Goal: Information Seeking & Learning: Learn about a topic

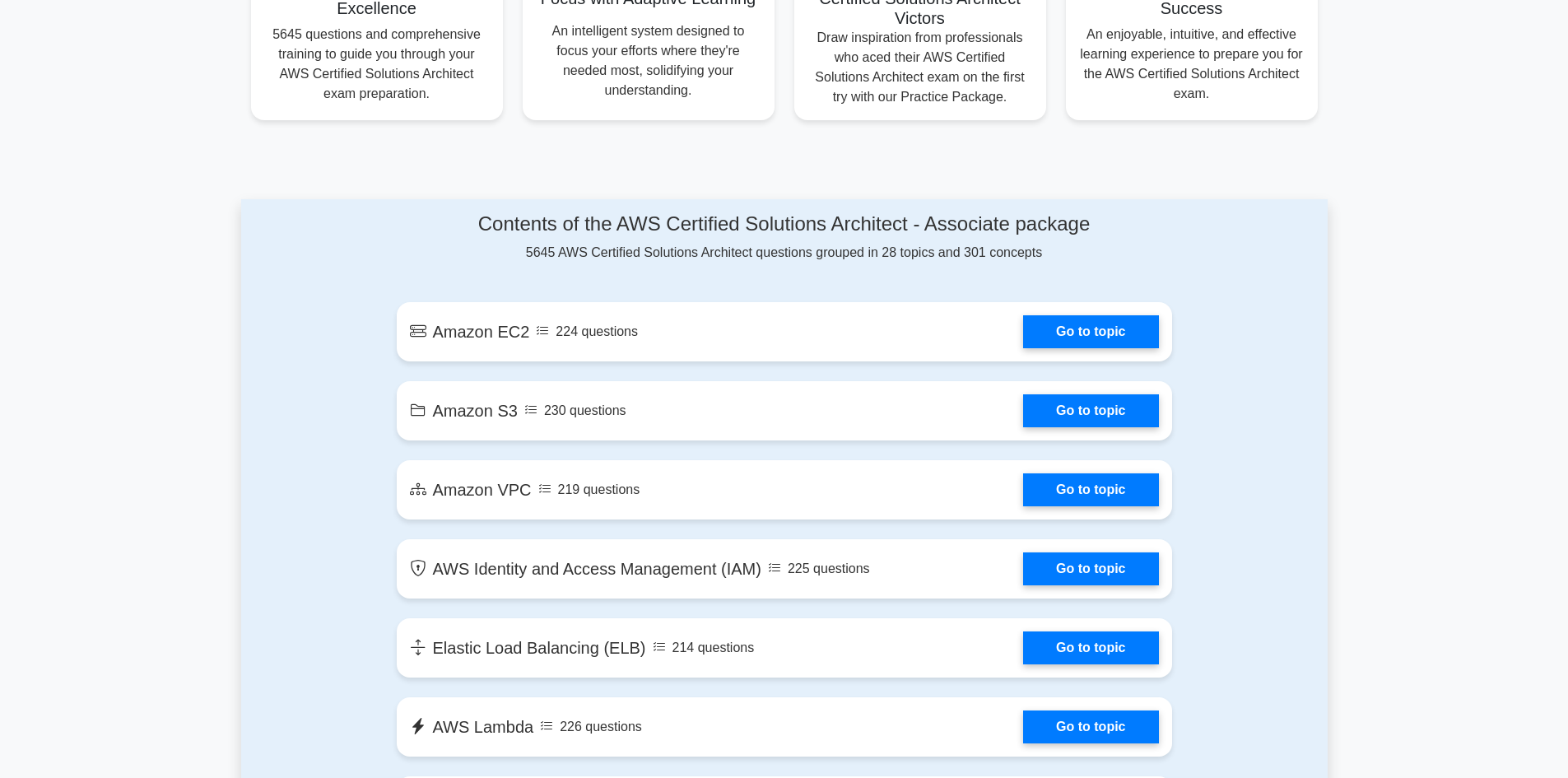
scroll to position [576, 0]
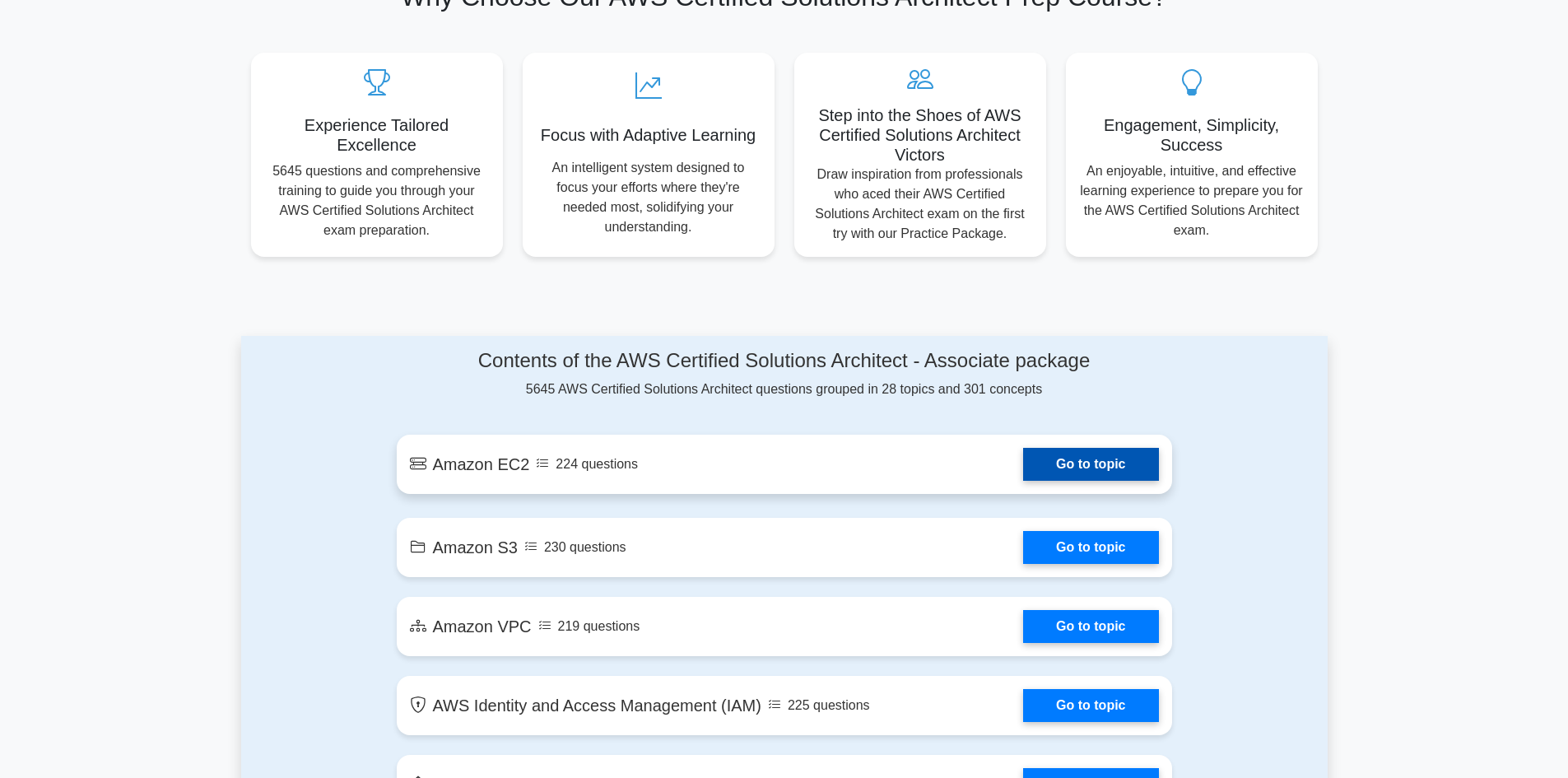
click at [1023, 472] on link "Go to topic" at bounding box center [1091, 464] width 135 height 33
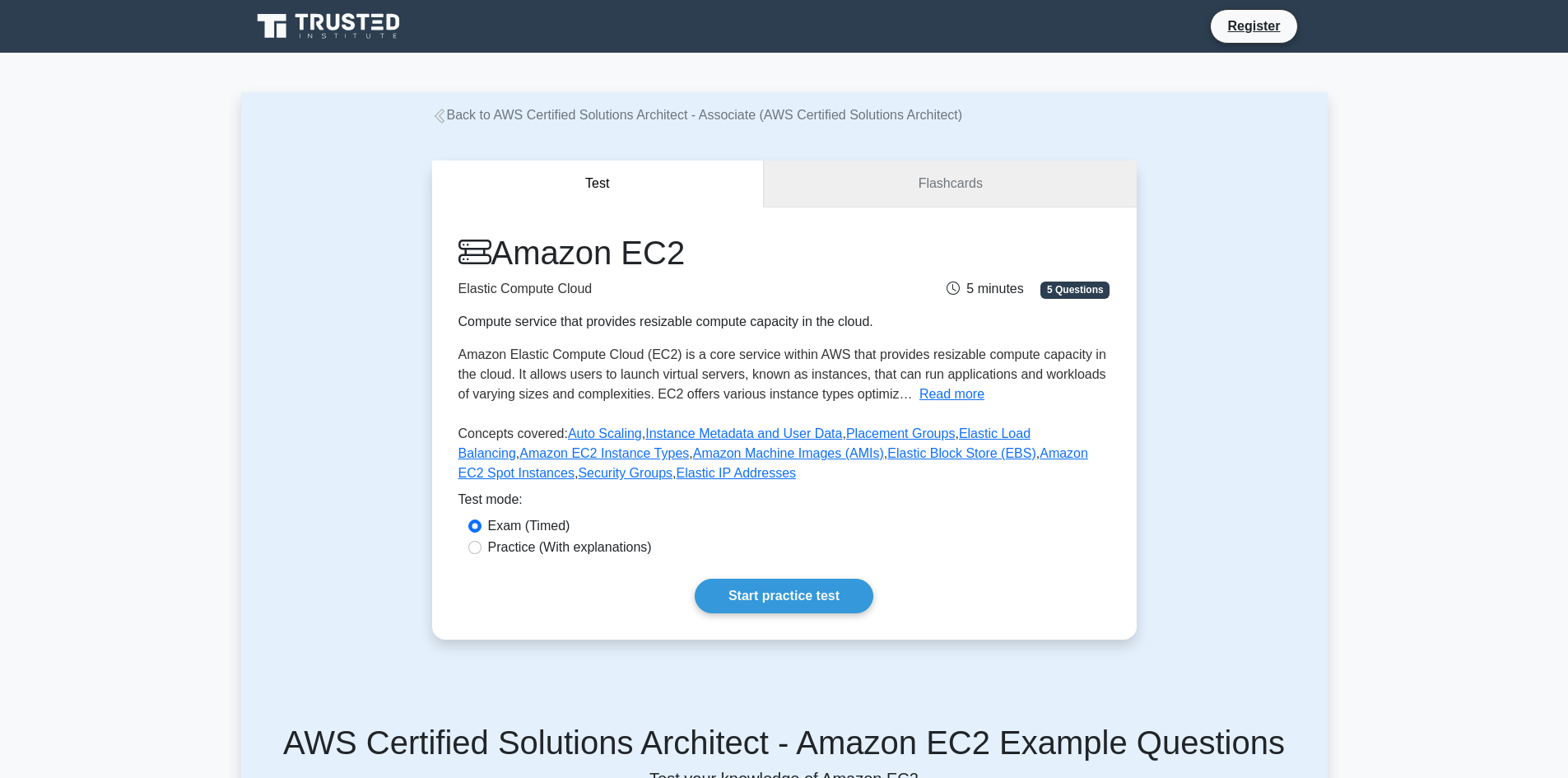
click at [1008, 186] on link "Flashcards" at bounding box center [950, 184] width 372 height 47
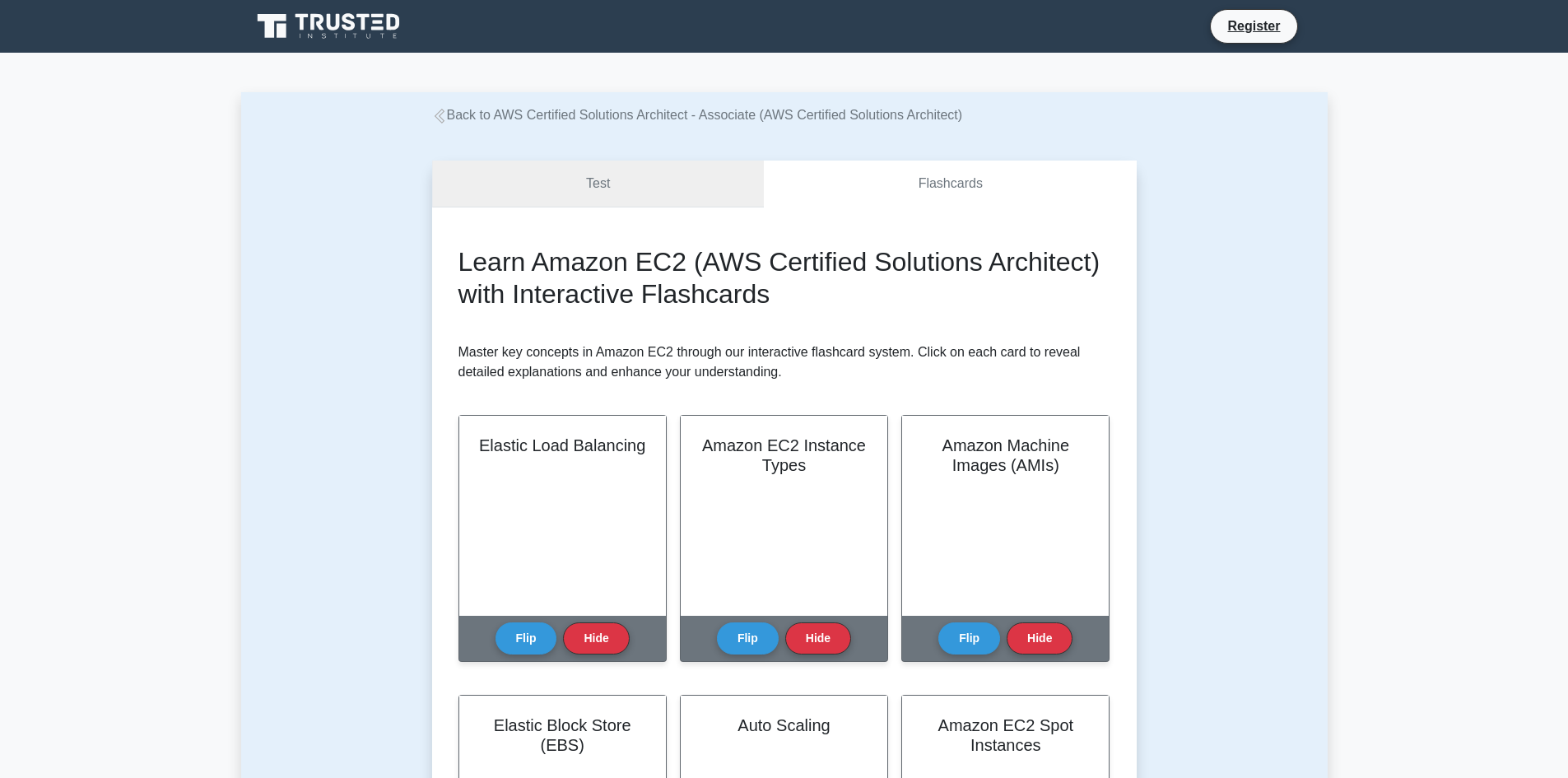
click at [648, 177] on link "Test" at bounding box center [598, 184] width 332 height 47
